Goal: Ask a question

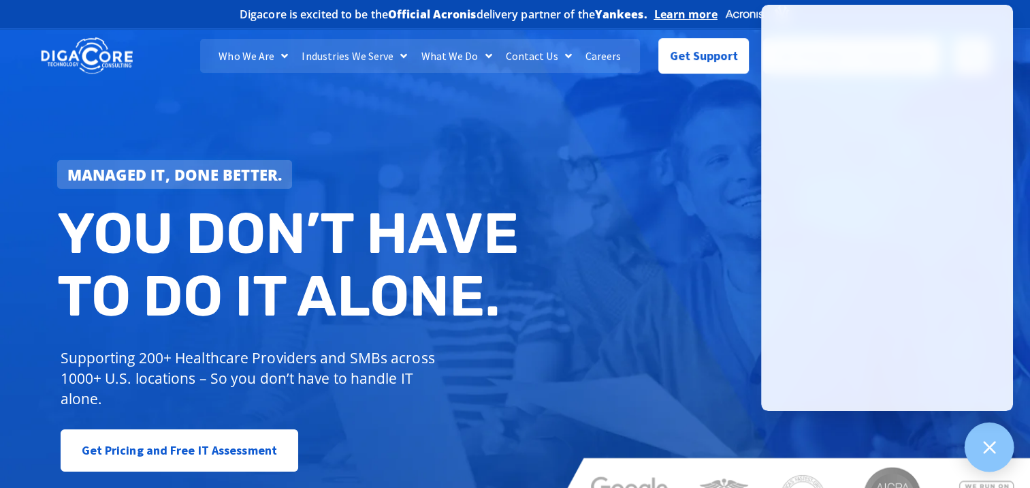
click at [981, 451] on icon at bounding box center [990, 447] width 18 height 18
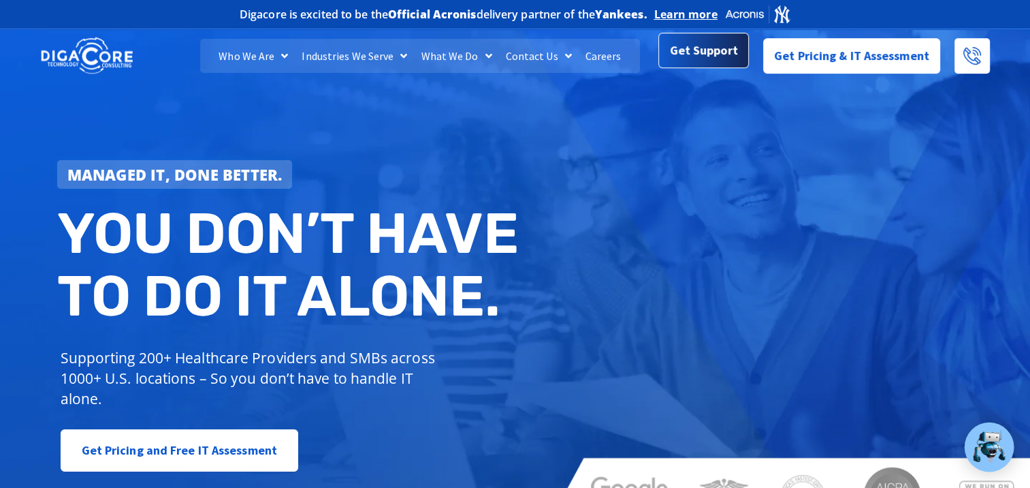
click at [708, 56] on span "Get Support" at bounding box center [704, 50] width 68 height 27
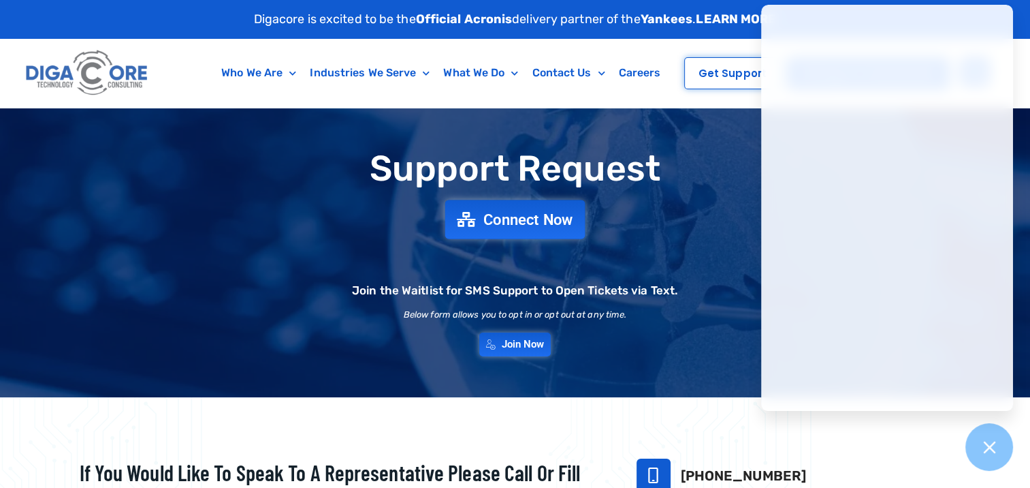
click at [530, 234] on link "Connect Now" at bounding box center [515, 219] width 140 height 39
